Goal: Subscribe to service/newsletter

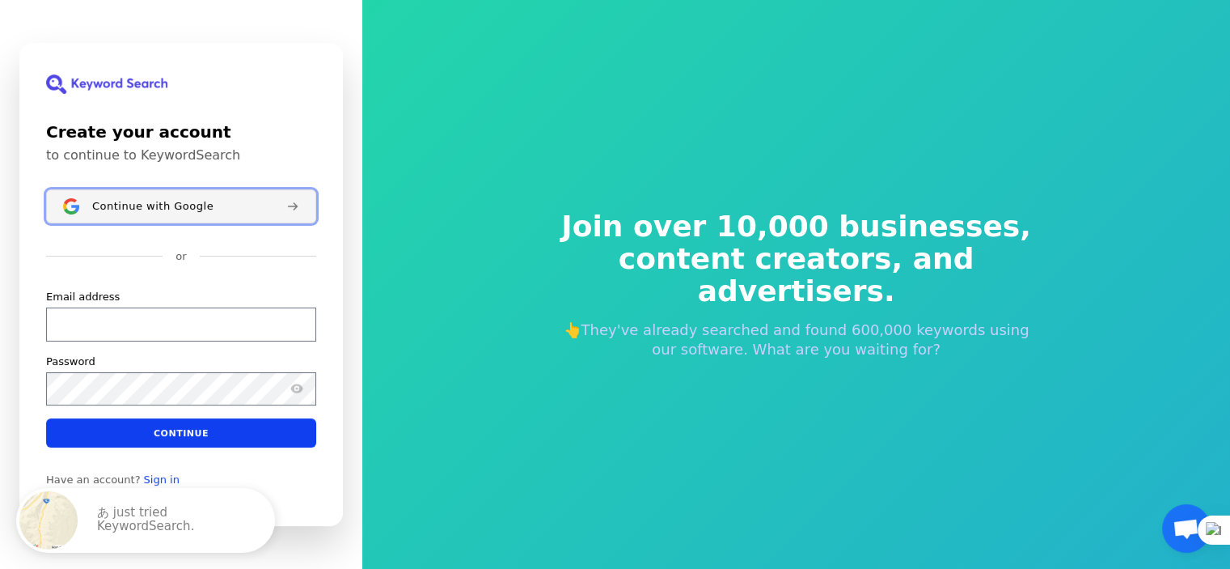
click at [133, 209] on span "Continue with Google" at bounding box center [152, 206] width 121 height 13
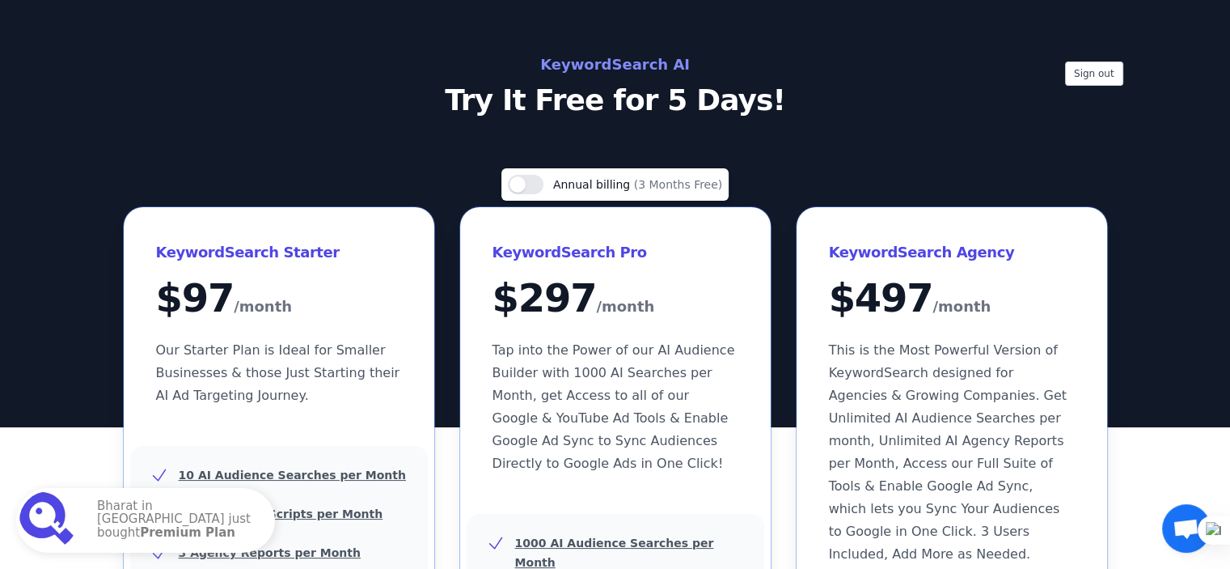
drag, startPoint x: 458, startPoint y: 29, endPoint x: 399, endPoint y: 24, distance: 58.4
click at [393, 28] on div "Sign out KeywordSearch AI Try It Free for 5 Days!" at bounding box center [615, 213] width 1230 height 427
